Goal: Communication & Community: Participate in discussion

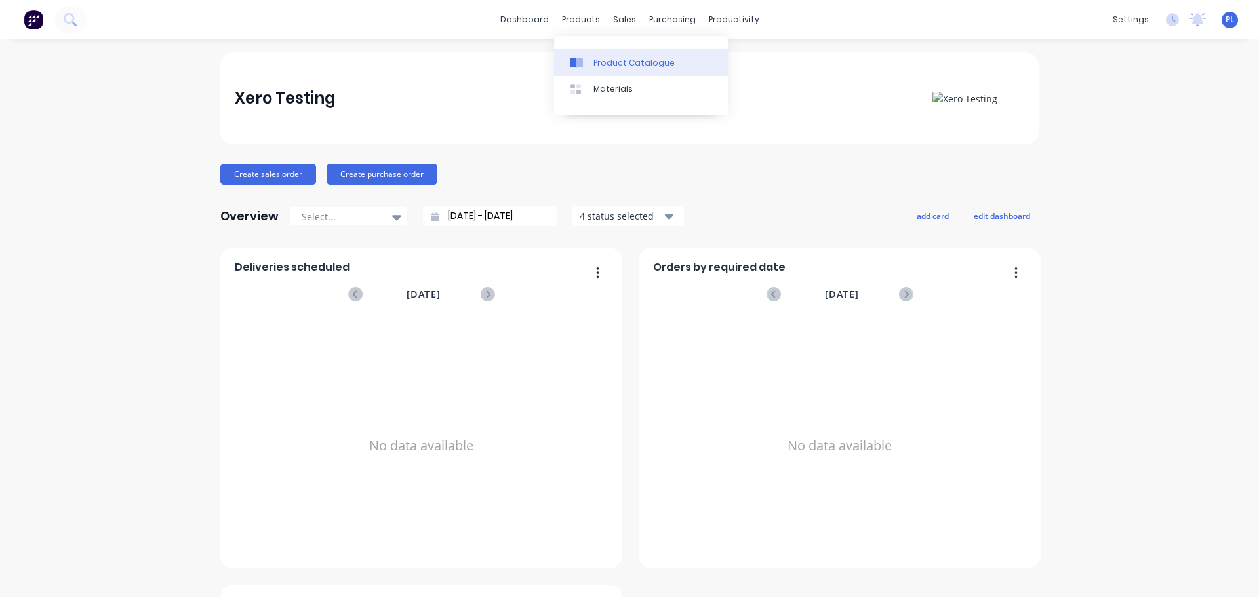
click at [602, 73] on link "Product Catalogue" at bounding box center [641, 62] width 174 height 26
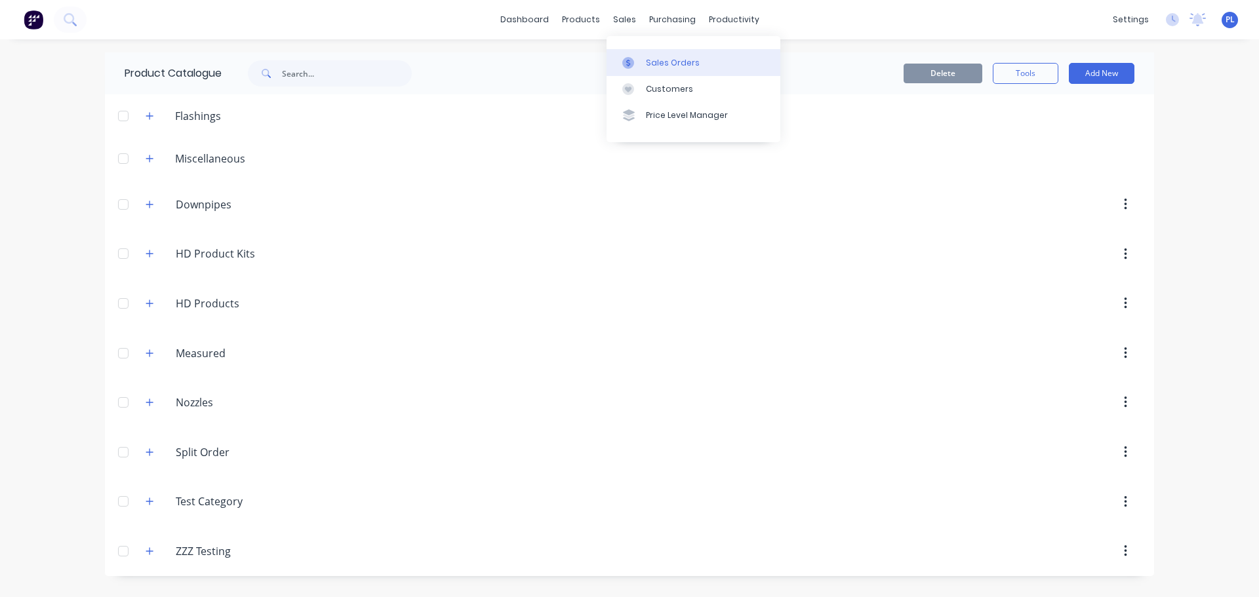
click at [645, 59] on link "Sales Orders" at bounding box center [694, 62] width 174 height 26
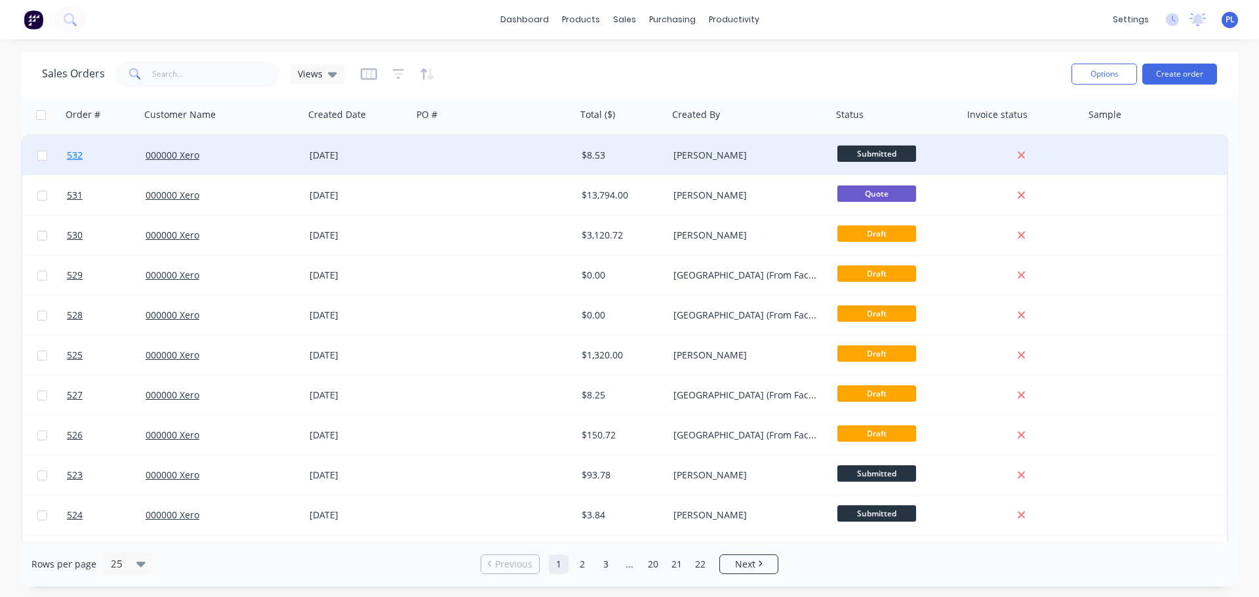
click at [72, 151] on span "532" at bounding box center [75, 155] width 16 height 13
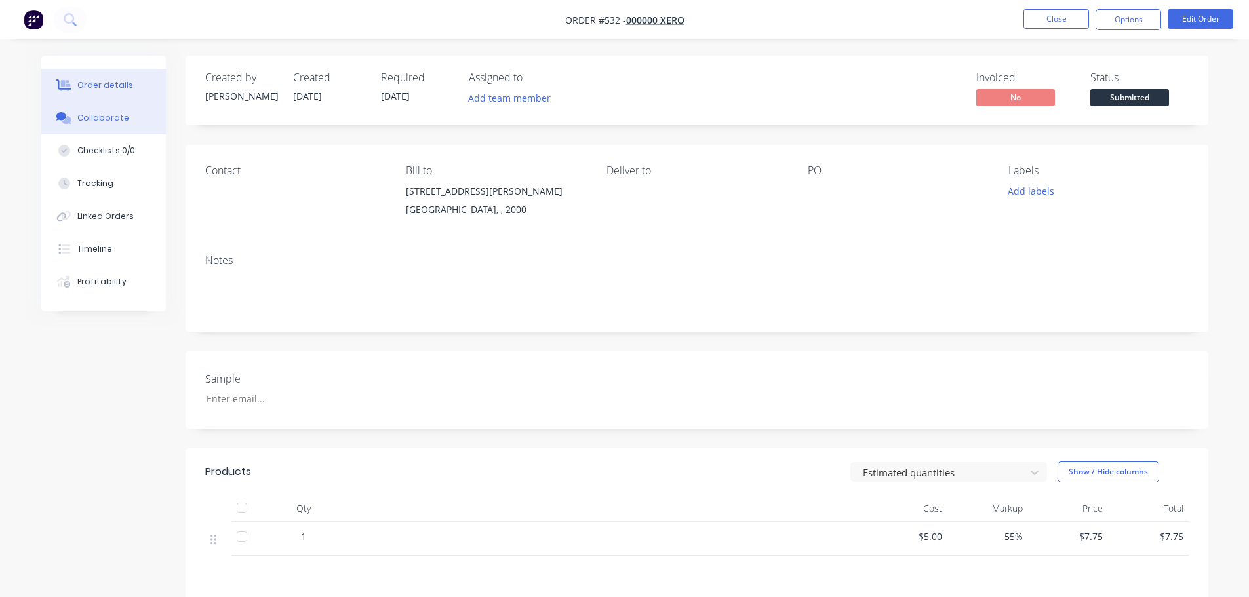
click at [75, 128] on button "Collaborate" at bounding box center [103, 118] width 125 height 33
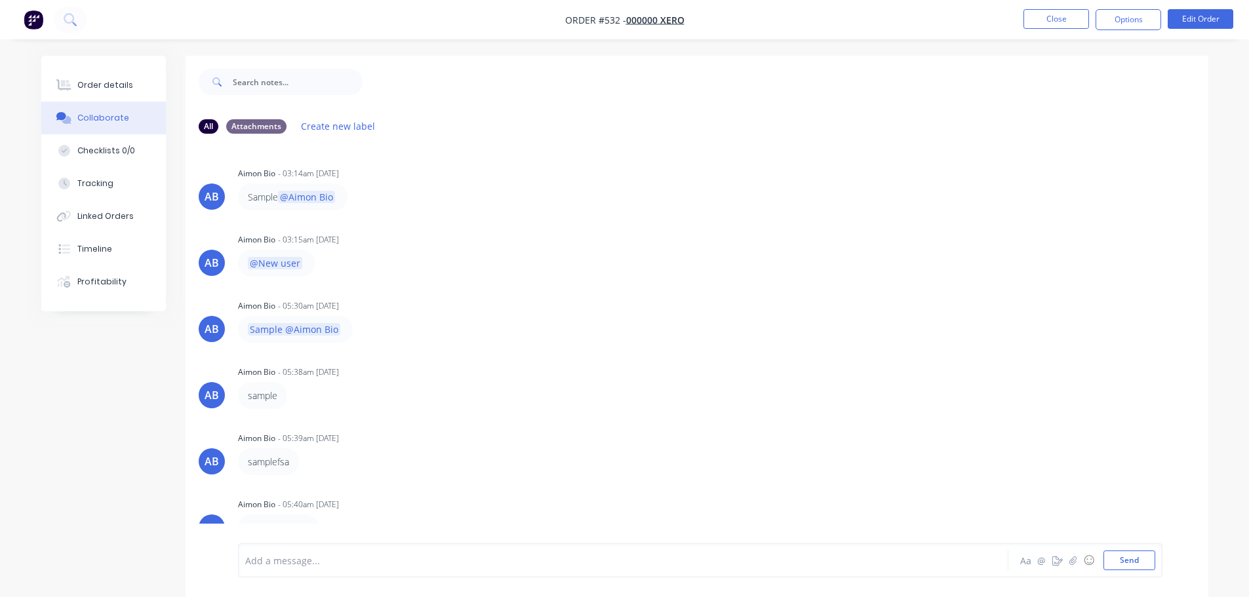
click at [401, 552] on div "Add a message..." at bounding box center [586, 561] width 683 height 20
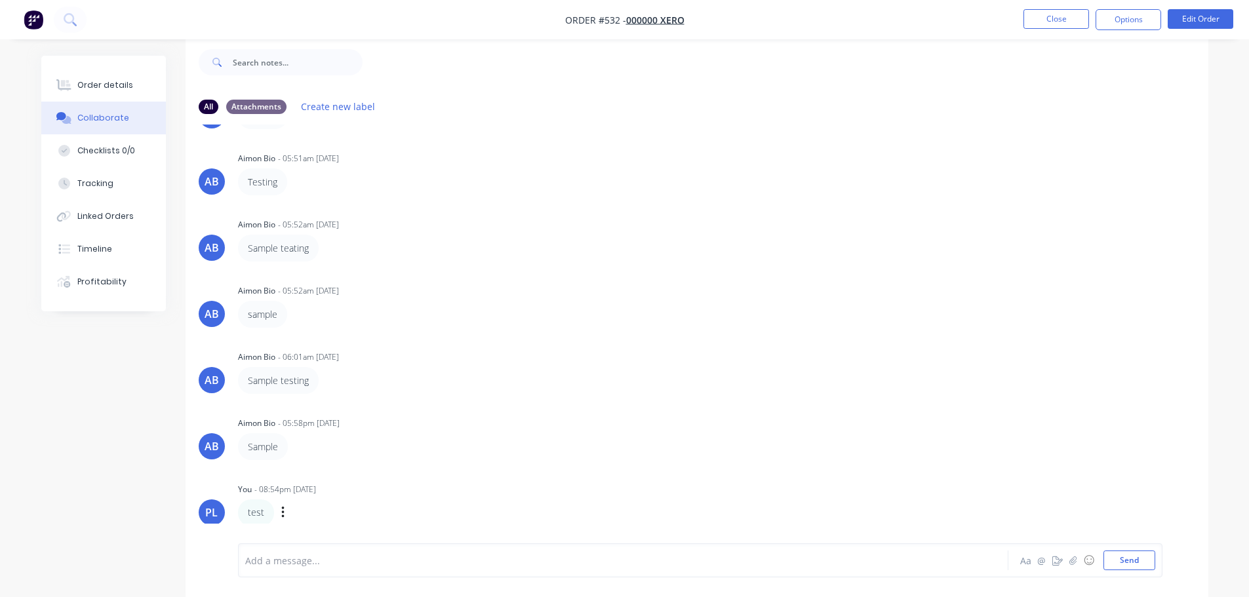
scroll to position [527, 0]
